Goal: Navigation & Orientation: Understand site structure

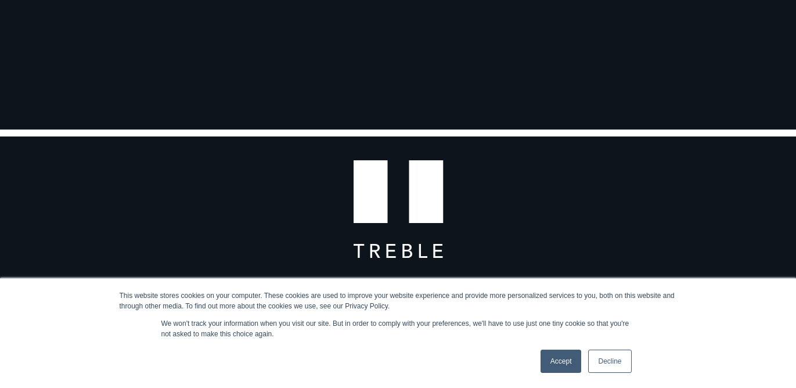
click at [562, 360] on link "Accept" at bounding box center [561, 361] width 41 height 23
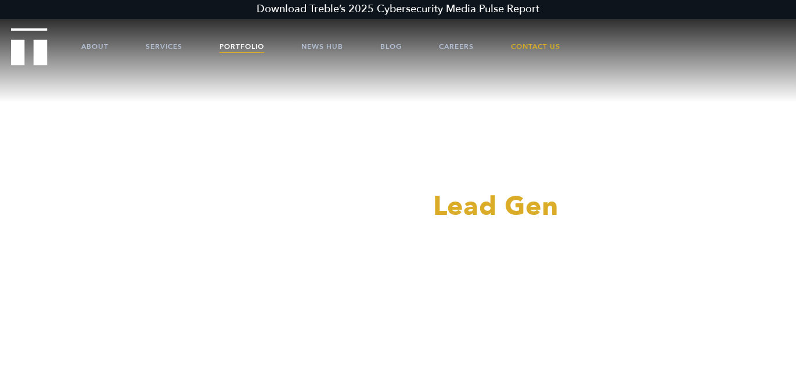
click at [244, 40] on link "Portfolio" at bounding box center [242, 46] width 45 height 35
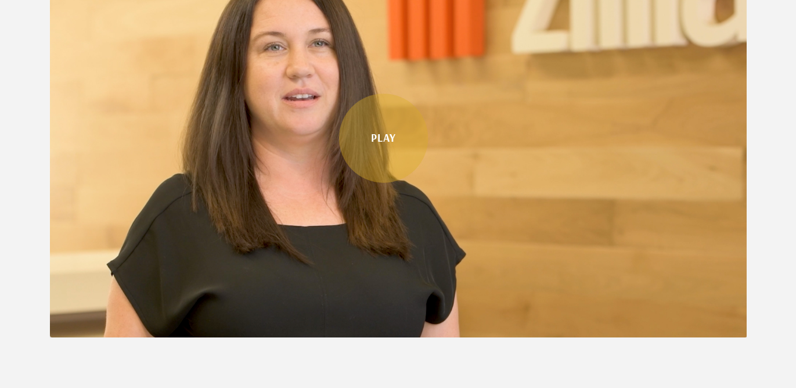
scroll to position [690, 0]
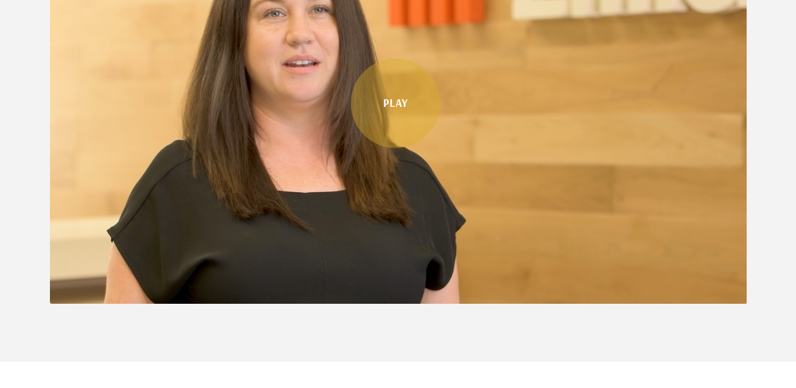
click at [380, 100] on link "Play" at bounding box center [395, 103] width 89 height 89
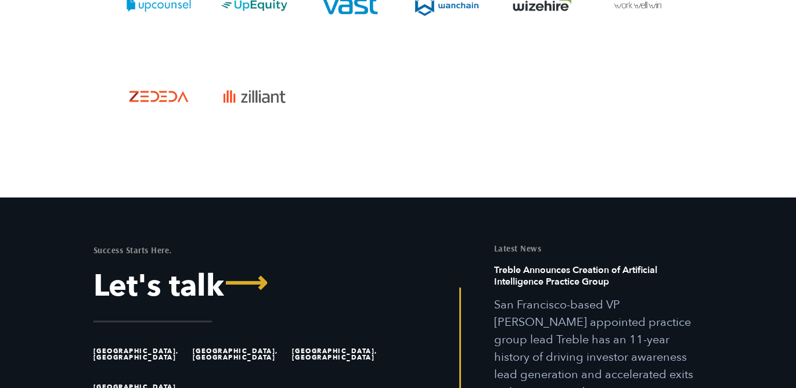
scroll to position [4207, 0]
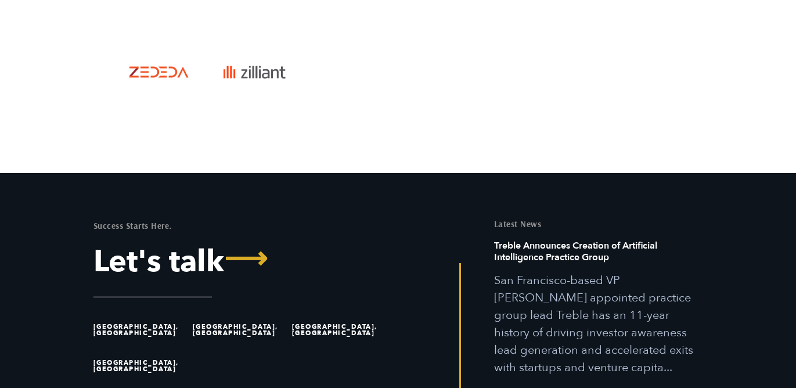
click at [313, 312] on li "[GEOGRAPHIC_DATA], [GEOGRAPHIC_DATA]" at bounding box center [339, 330] width 94 height 36
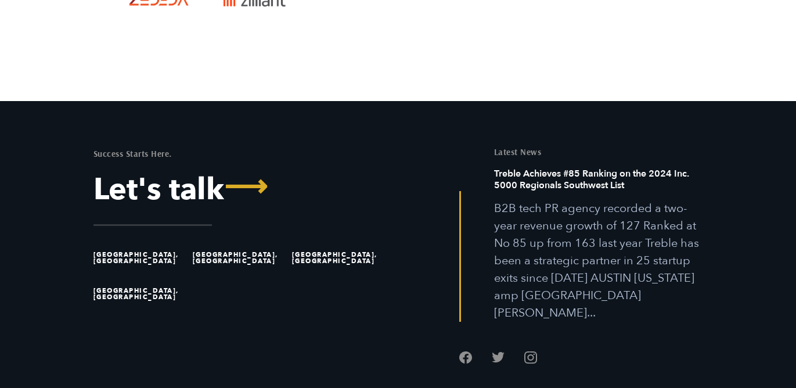
scroll to position [4285, 0]
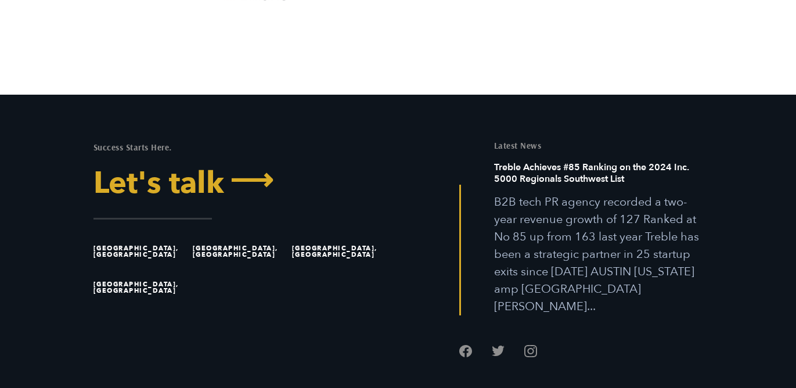
click at [156, 168] on link "Let's talk ⟶" at bounding box center [242, 183] width 296 height 30
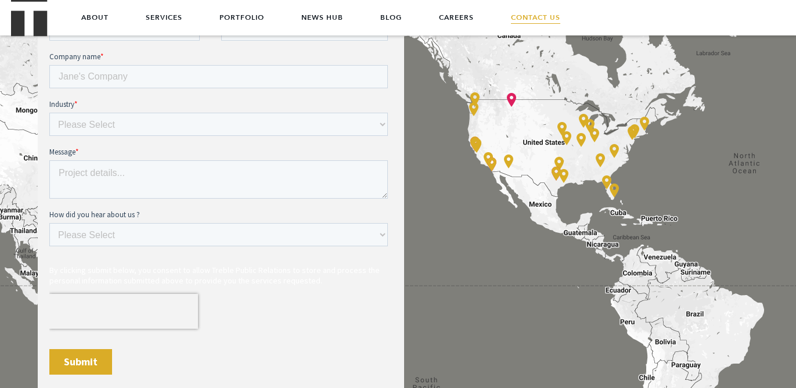
scroll to position [523, 0]
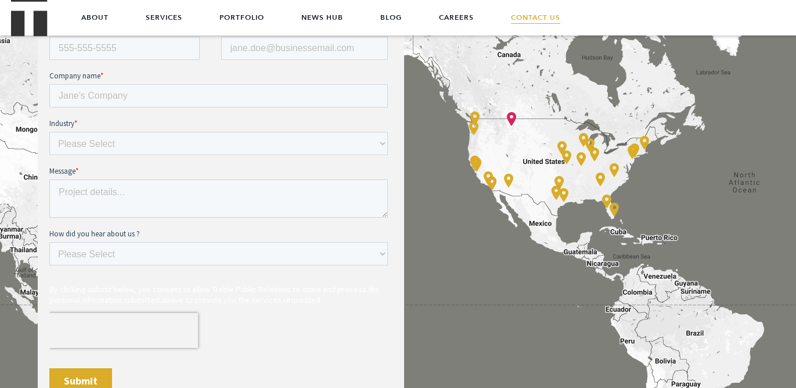
click at [553, 192] on div "Accelerate Your Exit Contact info" at bounding box center [398, 144] width 796 height 636
click at [561, 148] on div "Accelerate Your Exit Contact info" at bounding box center [398, 144] width 796 height 636
click at [582, 139] on div "Accelerate Your Exit Contact info" at bounding box center [398, 144] width 796 height 636
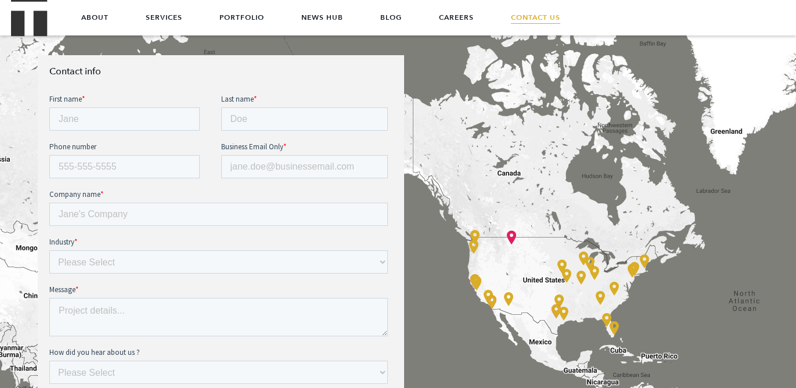
scroll to position [403, 0]
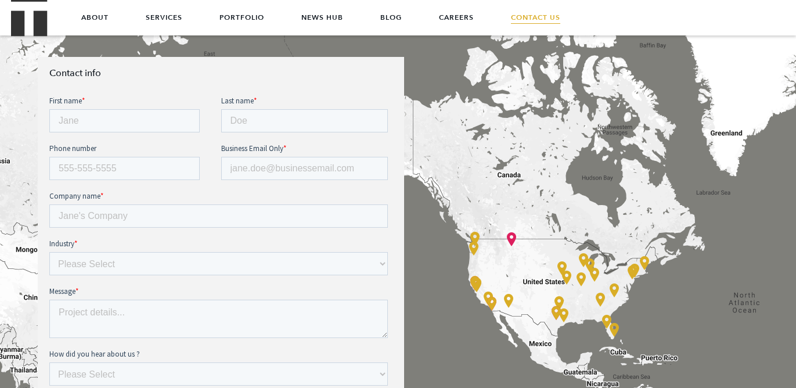
click at [511, 238] on div "Accelerate Your Exit Contact info" at bounding box center [398, 264] width 796 height 636
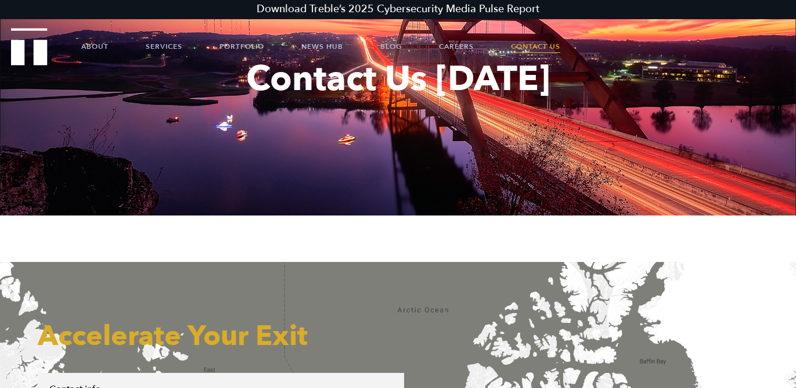
scroll to position [0, 0]
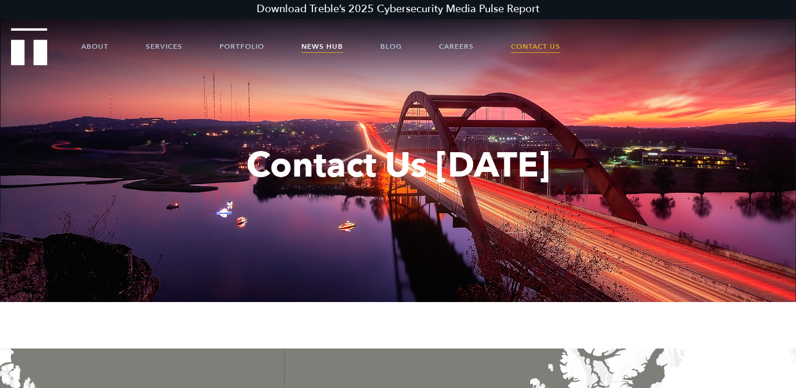
click at [319, 45] on link "News Hub" at bounding box center [322, 46] width 42 height 35
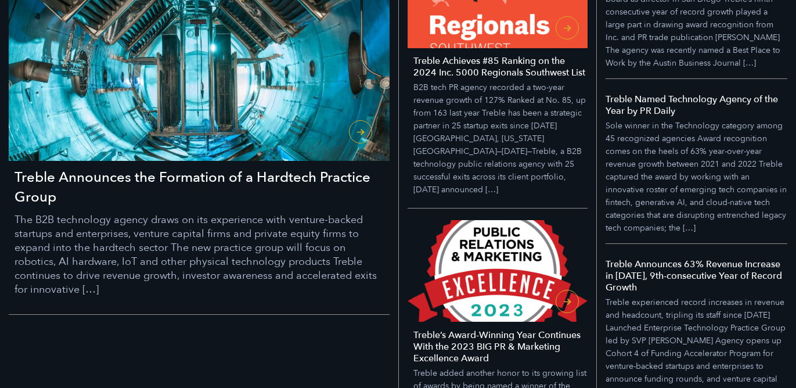
scroll to position [362, 0]
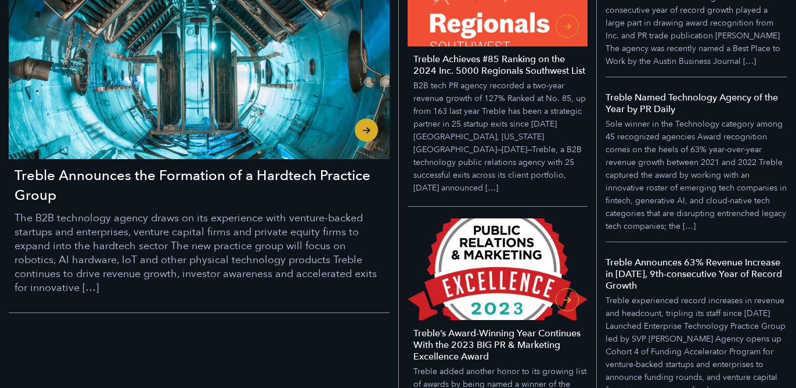
click at [245, 181] on h3 "Treble Announces the Formation of a Hardtech Practice Group" at bounding box center [202, 185] width 375 height 39
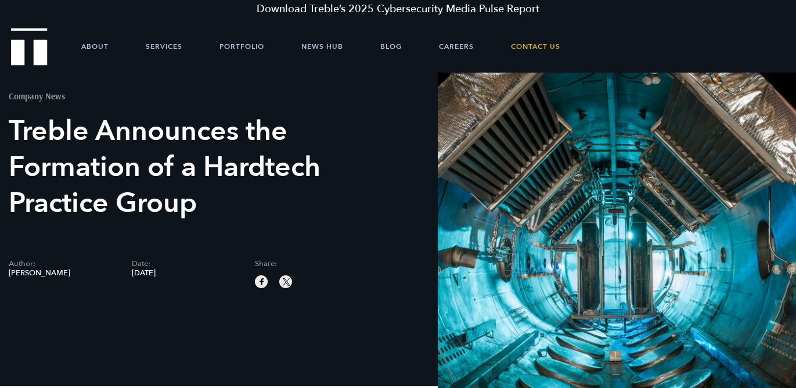
scroll to position [3, 0]
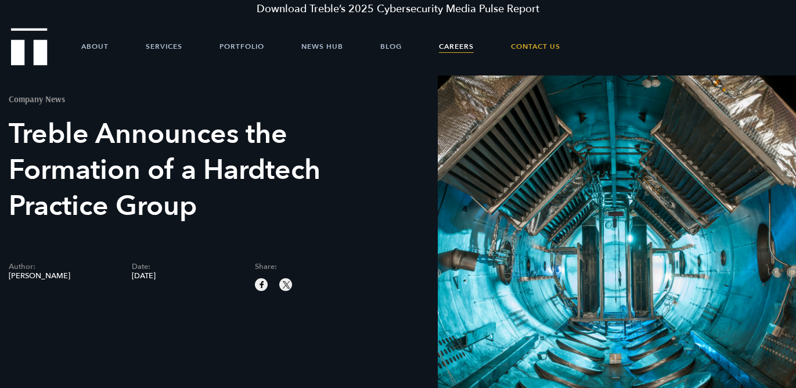
click at [447, 42] on link "Careers" at bounding box center [456, 46] width 35 height 35
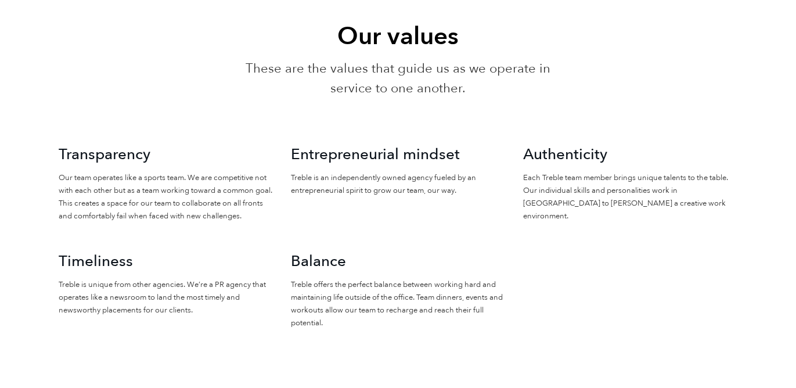
scroll to position [876, 0]
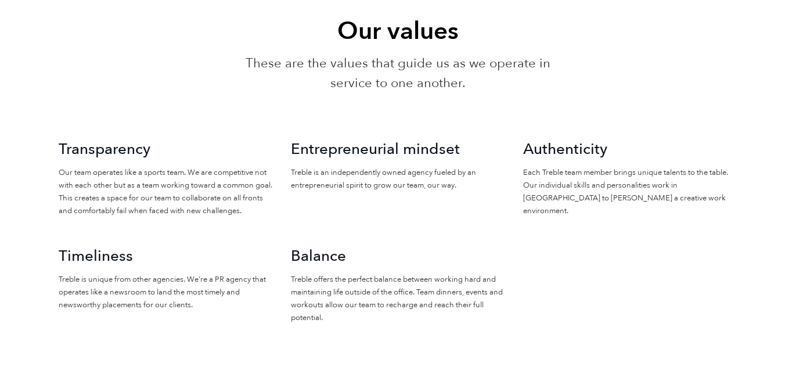
click at [408, 205] on div "Entrepreneurial mindset Treble is an independently owned agency fueled by an en…" at bounding box center [398, 192] width 232 height 107
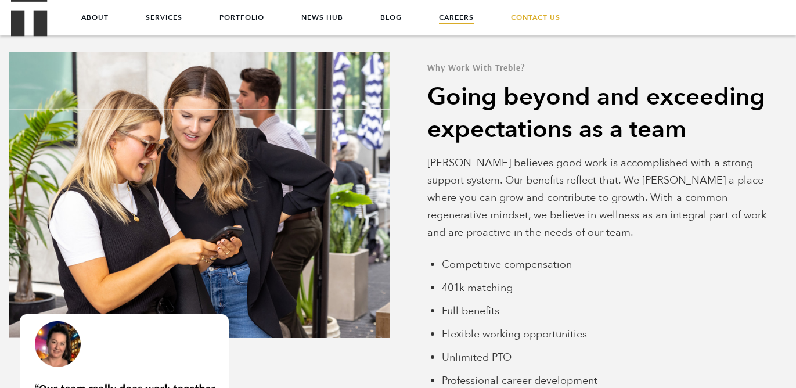
scroll to position [2756, 0]
